Goal: Information Seeking & Learning: Learn about a topic

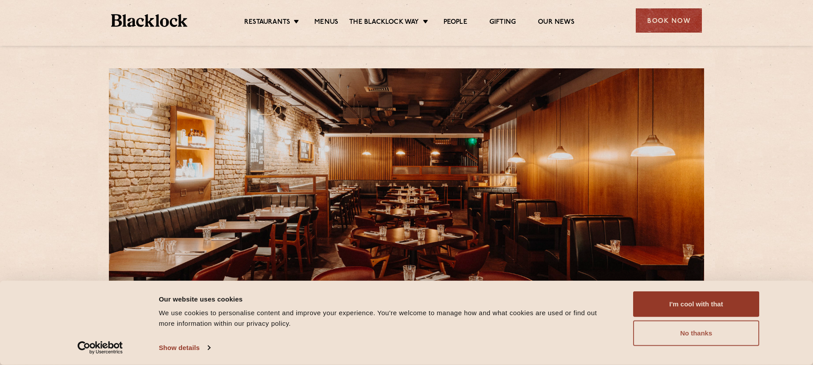
click at [664, 298] on button "No thanks" at bounding box center [696, 334] width 126 height 26
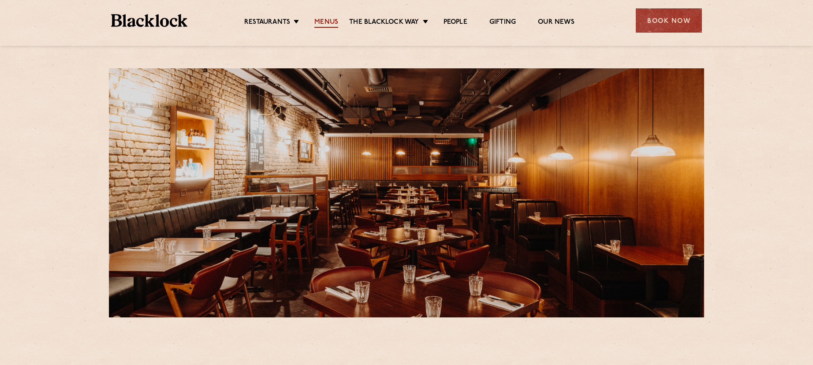
click at [333, 18] on link "Menus" at bounding box center [326, 23] width 24 height 10
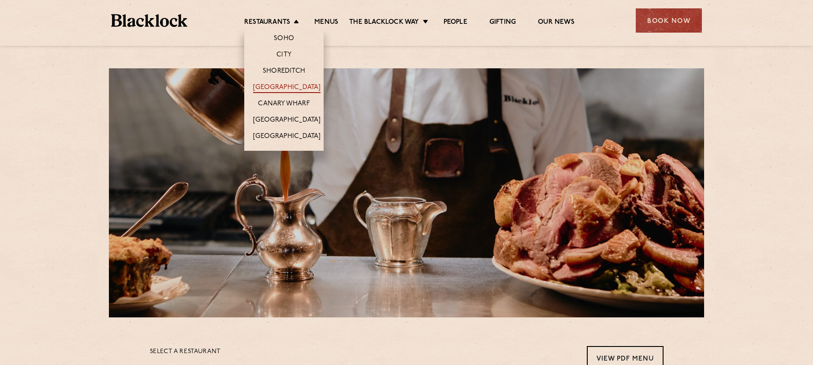
click at [284, 85] on link "[GEOGRAPHIC_DATA]" at bounding box center [286, 88] width 67 height 10
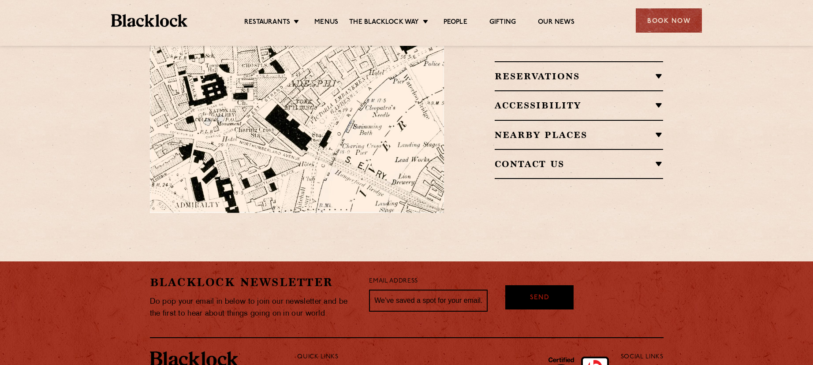
scroll to position [686, 0]
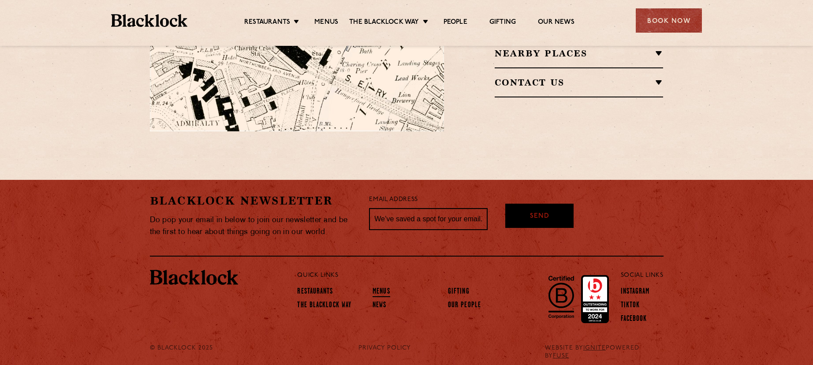
click at [382, 287] on link "Menus" at bounding box center [382, 292] width 18 height 10
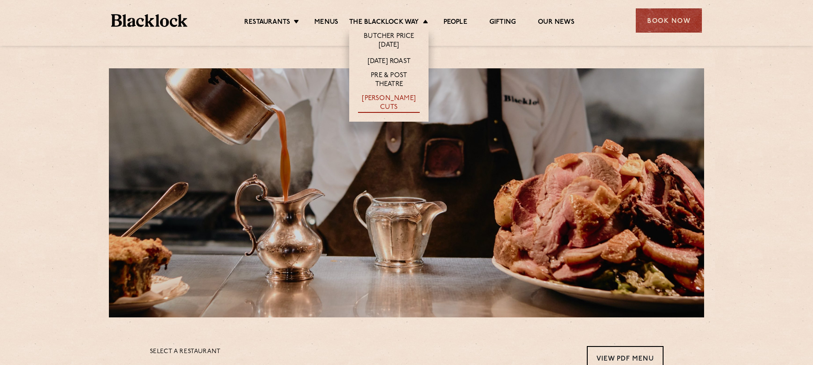
click at [385, 99] on link "[PERSON_NAME] Cuts" at bounding box center [389, 103] width 62 height 19
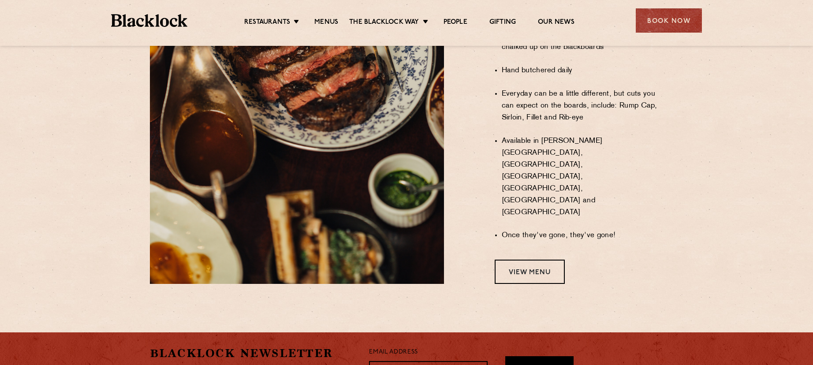
scroll to position [750, 0]
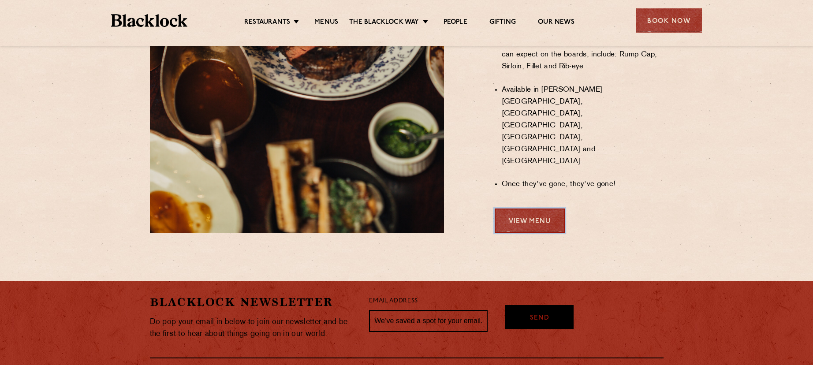
click at [515, 209] on link "View Menu" at bounding box center [530, 221] width 70 height 24
